Goal: Information Seeking & Learning: Learn about a topic

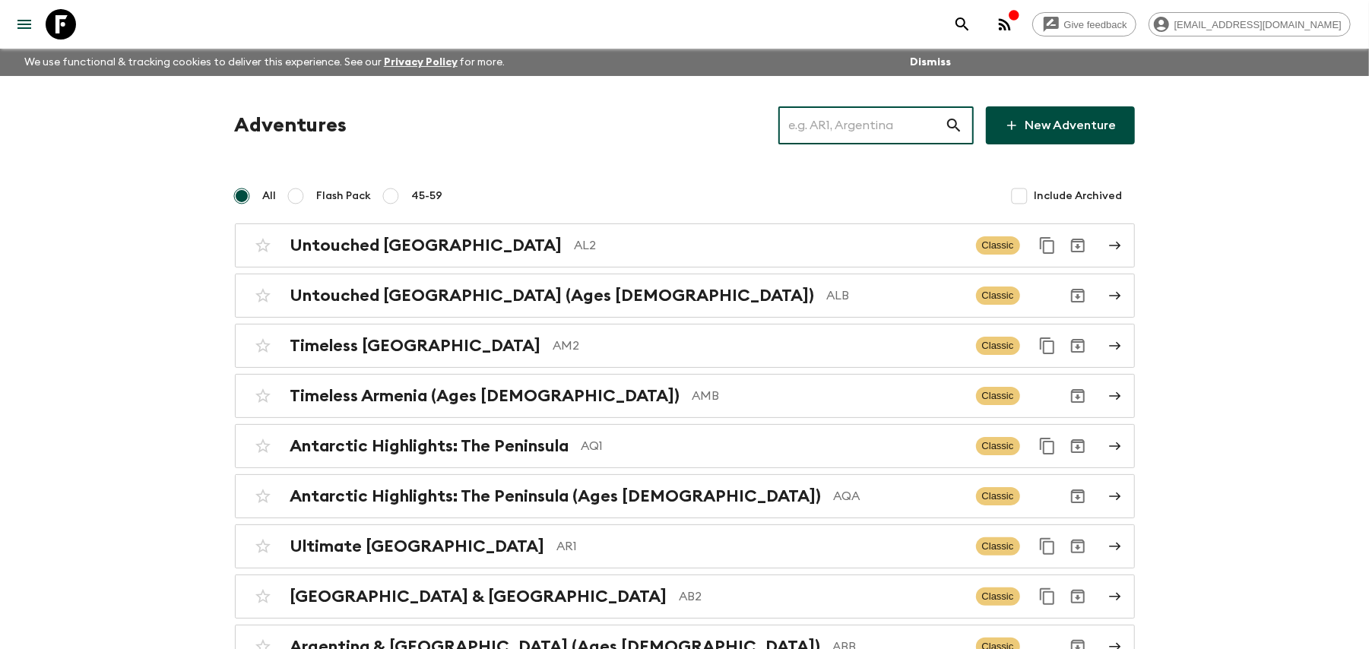
click at [845, 128] on input "text" at bounding box center [862, 125] width 167 height 43
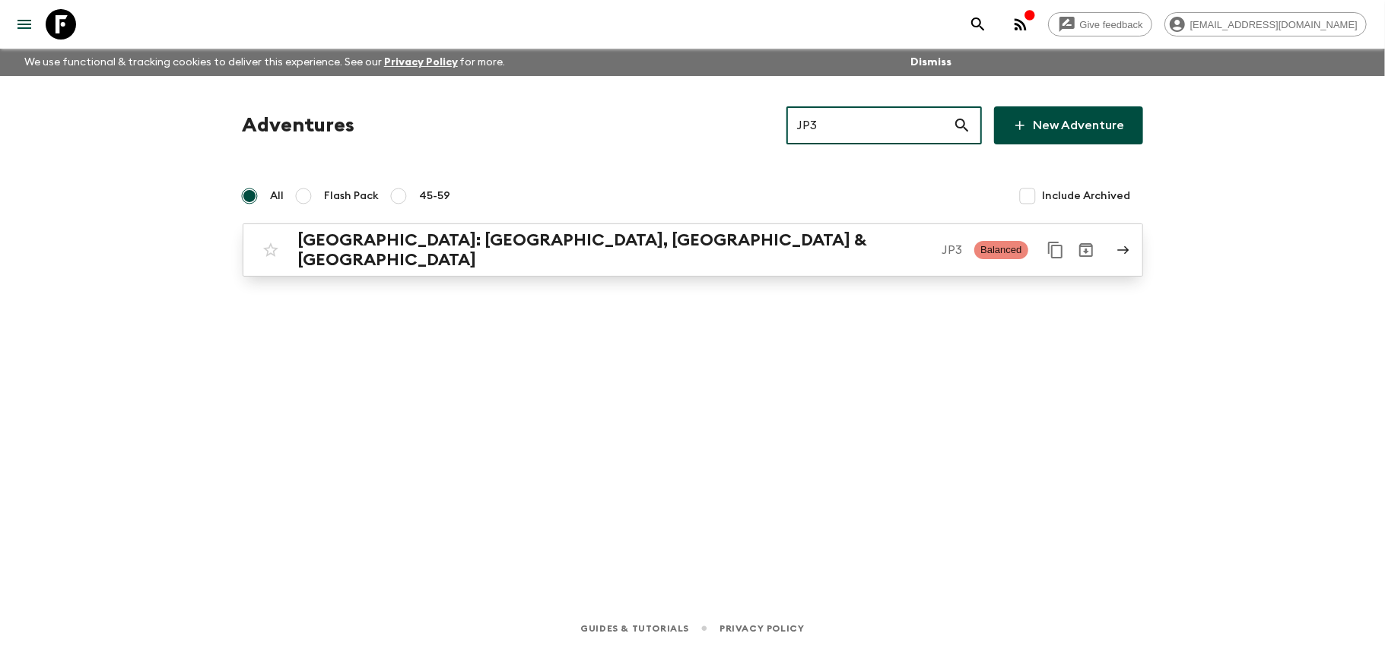
type input "JP3"
click at [941, 244] on p "JP3" at bounding box center [951, 250] width 21 height 18
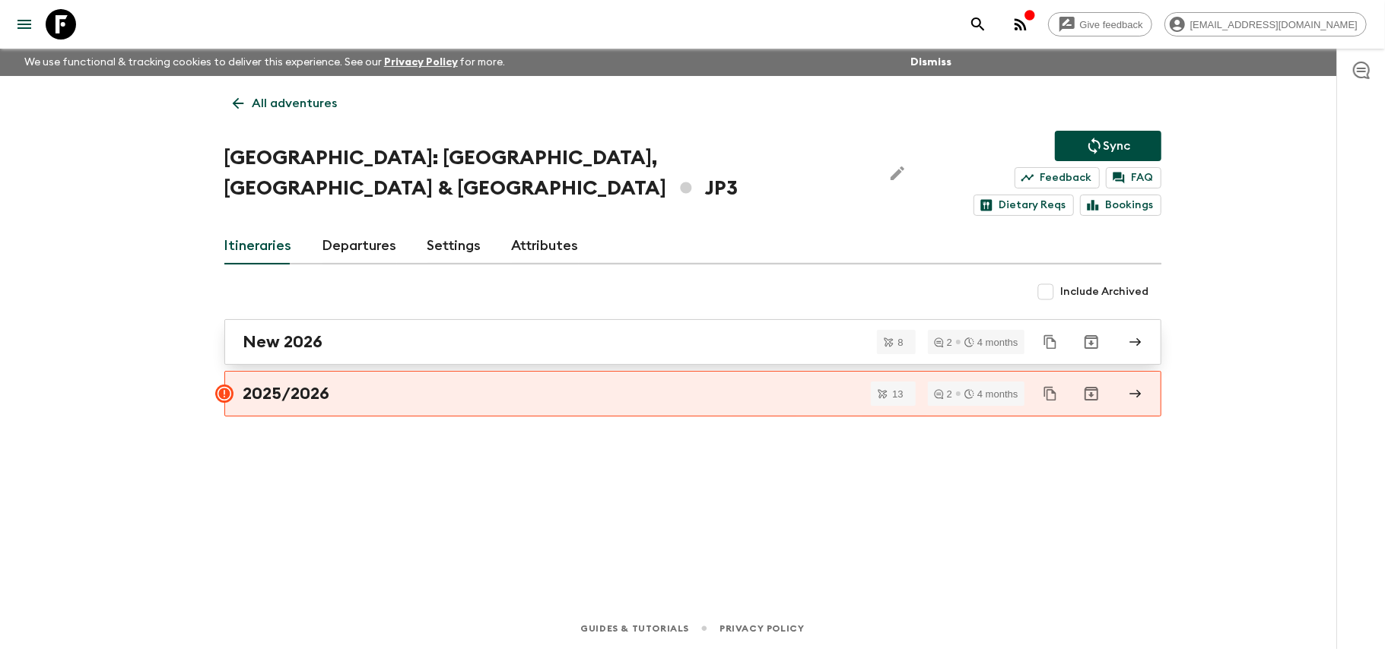
click at [639, 319] on link "New 2026" at bounding box center [692, 342] width 937 height 46
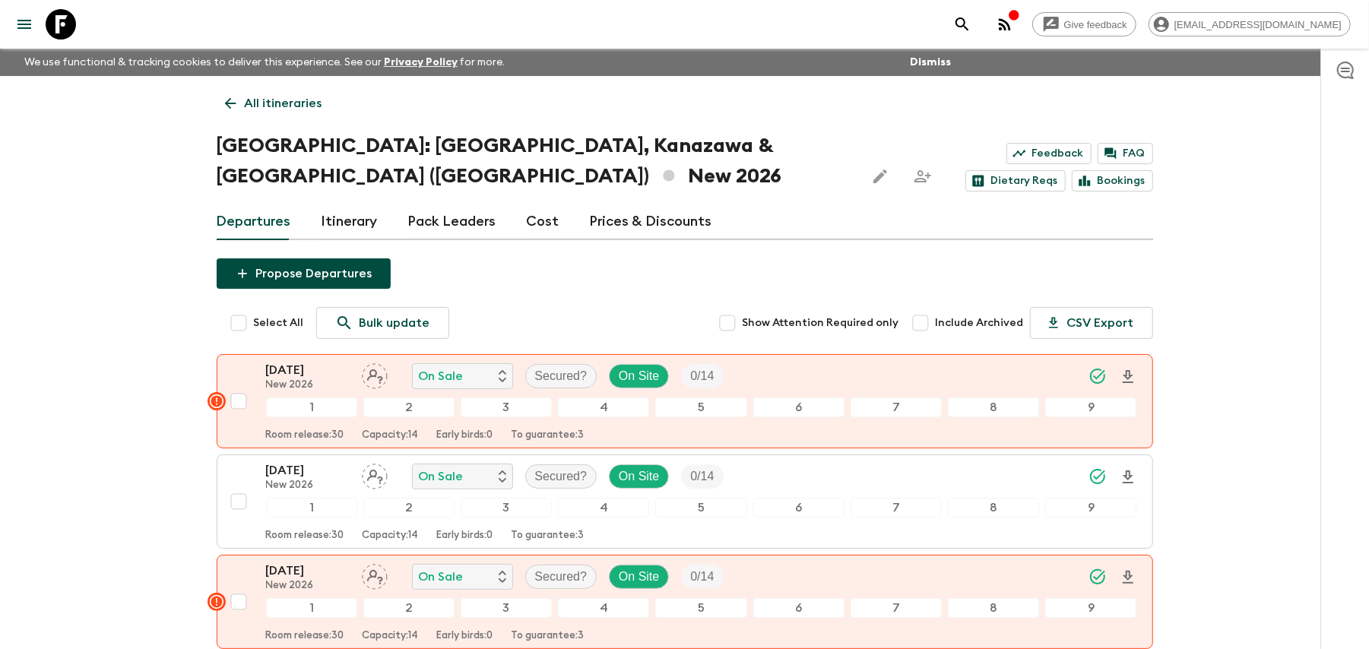
click at [617, 204] on link "Prices & Discounts" at bounding box center [651, 222] width 122 height 36
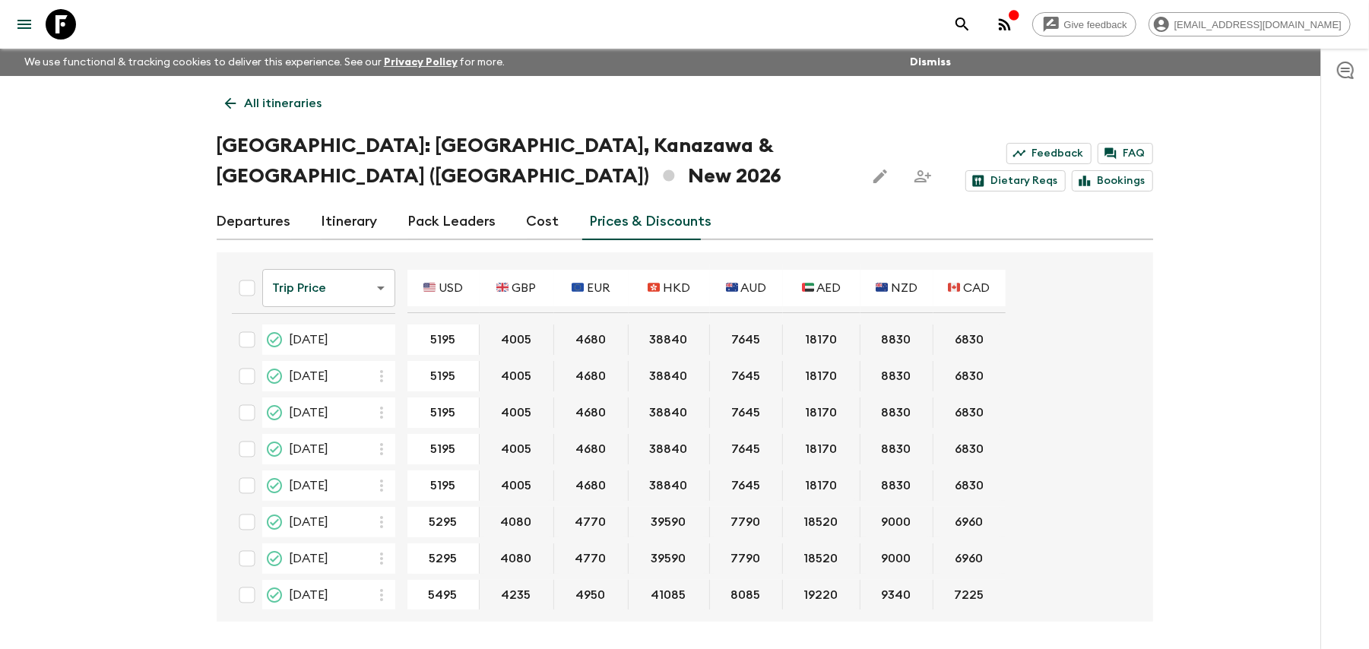
click at [1262, 293] on div "Give feedback milan@flashpack.com We use functional & tracking cookies to deliv…" at bounding box center [684, 353] width 1369 height 706
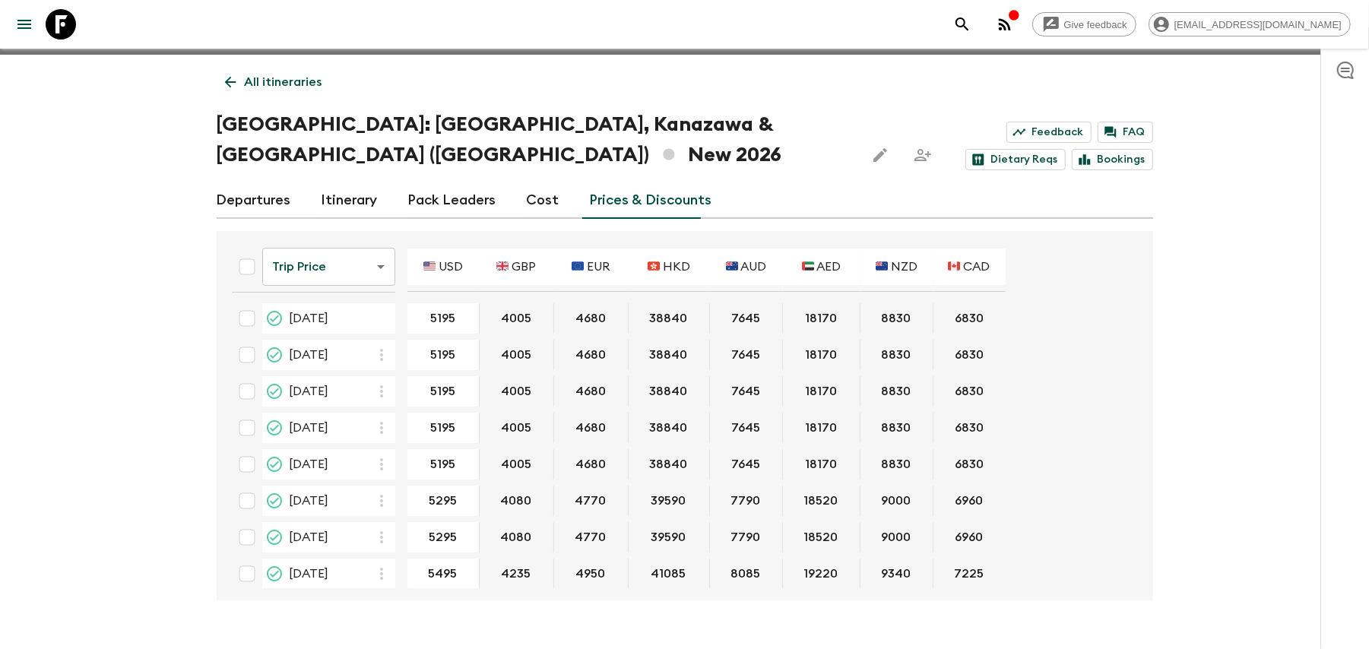
scroll to position [26, 0]
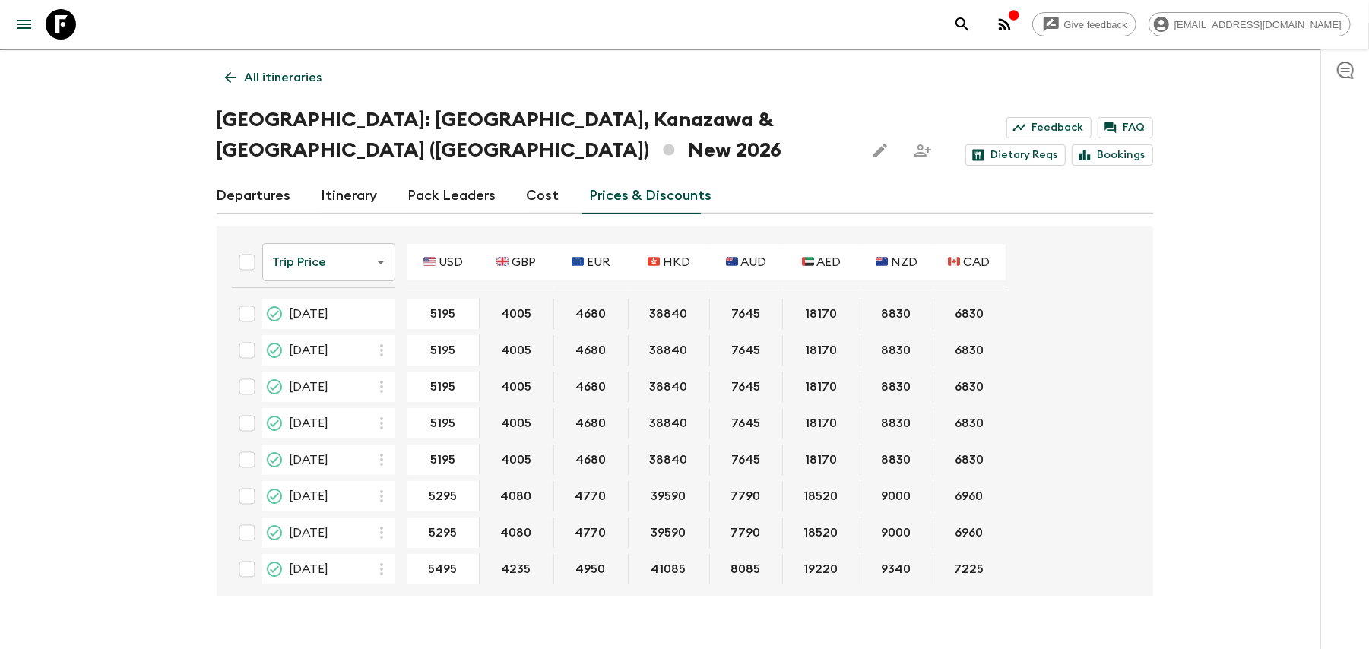
click at [529, 593] on div "Give feedback milan@flashpack.com We use functional & tracking cookies to deliv…" at bounding box center [684, 327] width 1369 height 706
click at [245, 84] on p "All itineraries" at bounding box center [284, 77] width 78 height 18
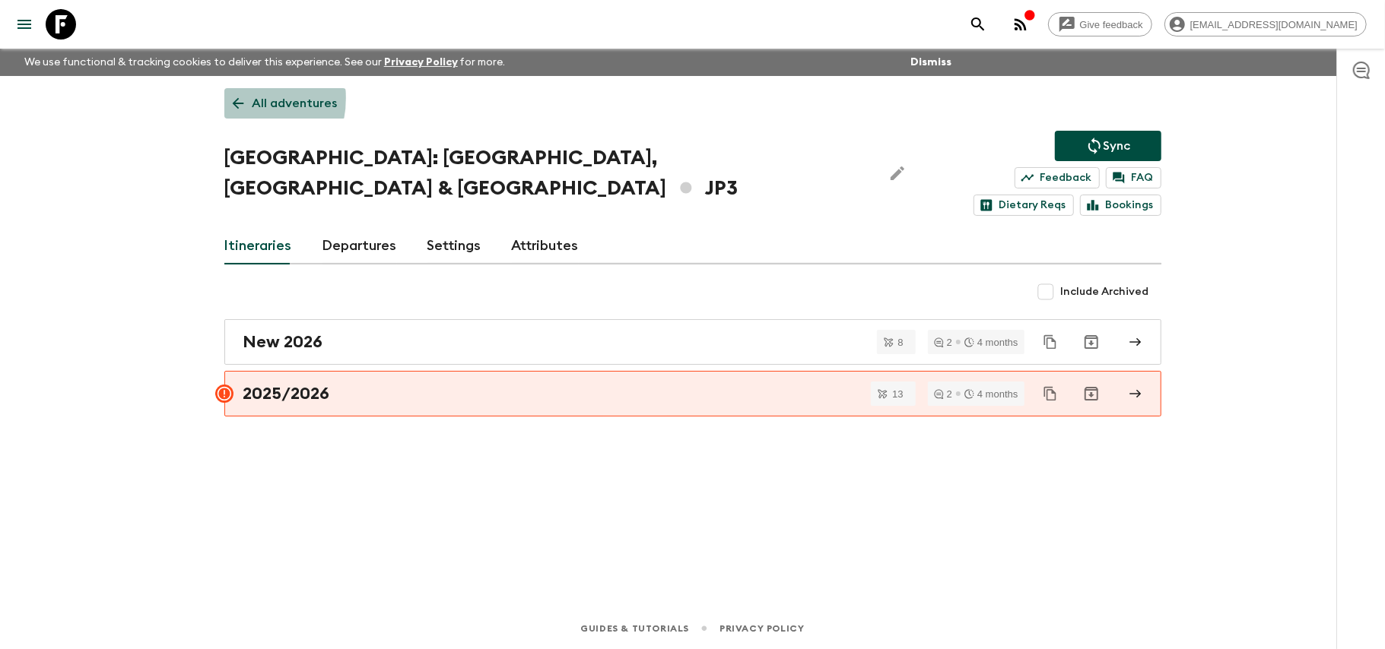
click at [242, 98] on icon at bounding box center [238, 103] width 17 height 17
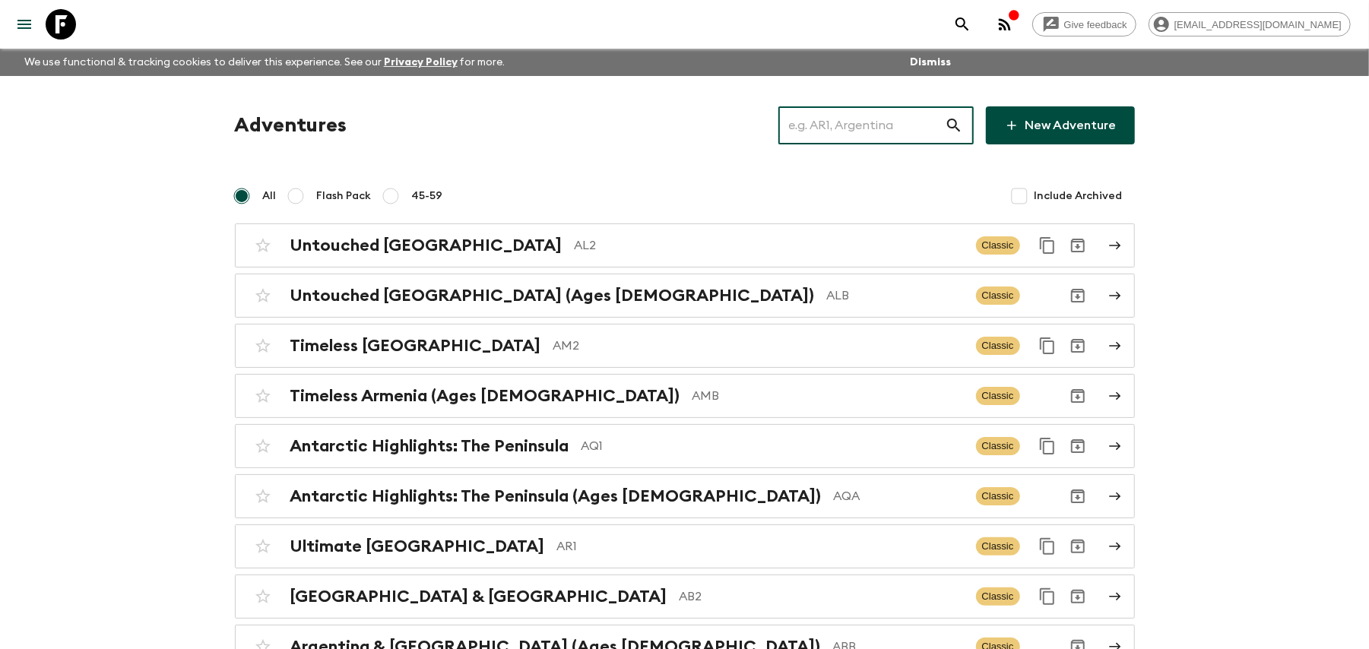
click at [810, 128] on input "text" at bounding box center [862, 125] width 167 height 43
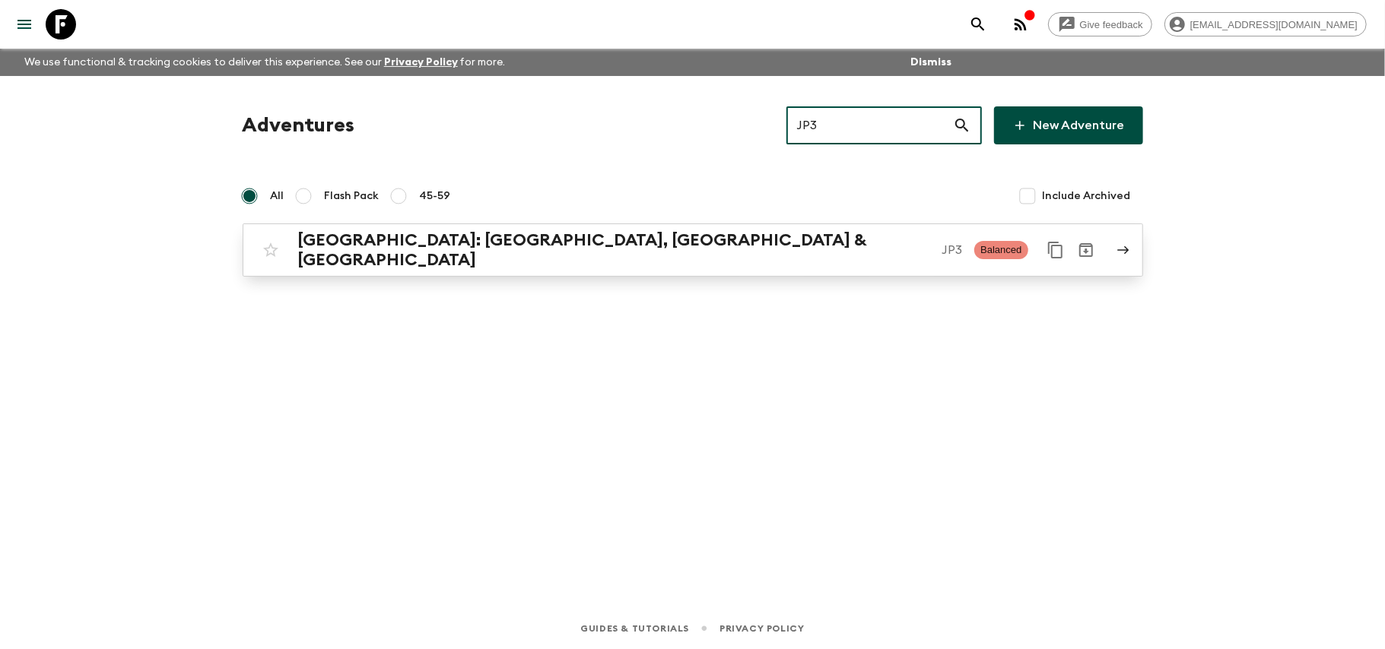
type input "JP3"
click at [750, 262] on link "Japan: Kyoto, Kanazawa & Tokyo JP3 Balanced" at bounding box center [693, 250] width 900 height 53
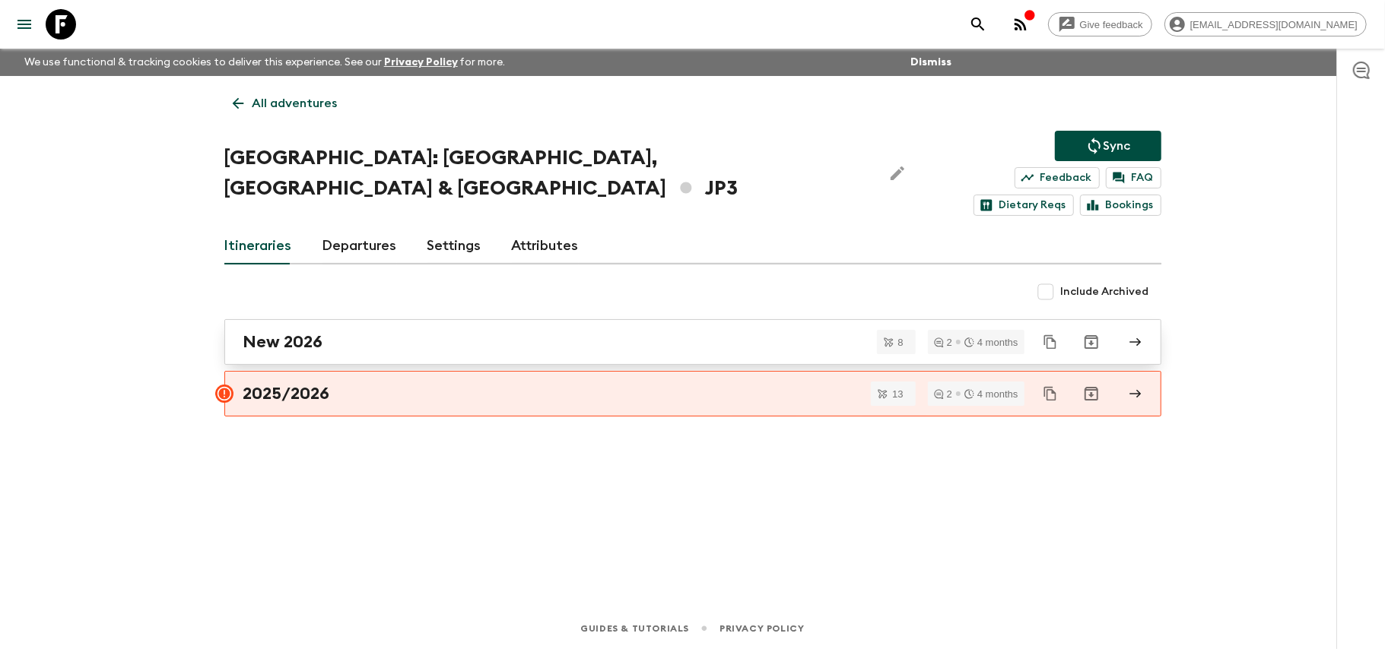
click at [703, 319] on link "New 2026" at bounding box center [692, 342] width 937 height 46
